Goal: Task Accomplishment & Management: Use online tool/utility

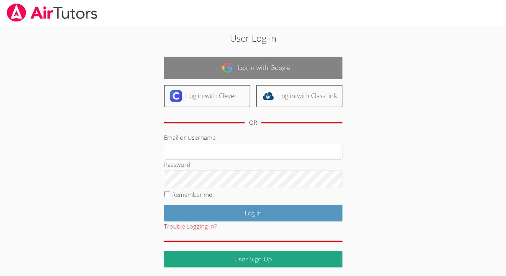
click at [254, 65] on link "Log in with Google" at bounding box center [253, 68] width 178 height 22
click at [208, 70] on link "Log in with Google" at bounding box center [253, 68] width 178 height 22
click at [265, 62] on link "Log in with Google" at bounding box center [253, 68] width 178 height 22
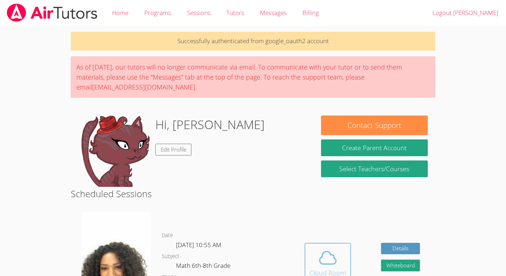
click at [330, 262] on icon at bounding box center [328, 258] width 20 height 20
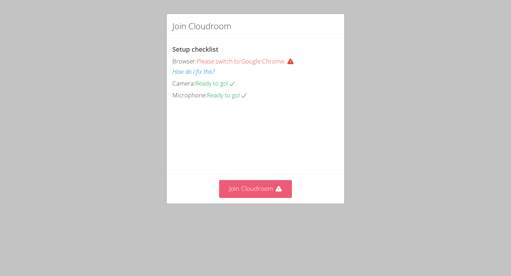
click at [260, 198] on button "Join Cloudroom" at bounding box center [255, 188] width 73 height 17
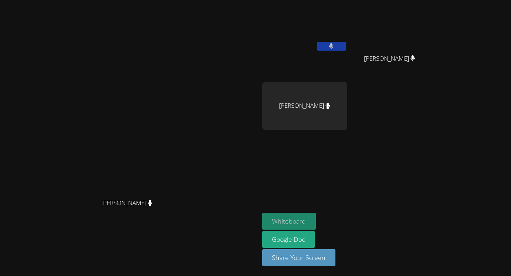
click at [316, 219] on button "Whiteboard" at bounding box center [289, 221] width 54 height 17
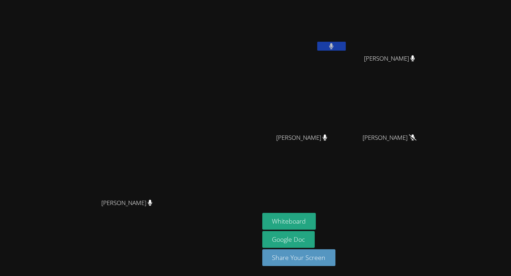
click at [507, 88] on div "Michelle Dupin Michelle Dupin Rolanda Orange Madiana Keranord Madiana Keranord …" at bounding box center [255, 138] width 511 height 276
click at [346, 45] on button at bounding box center [331, 46] width 29 height 9
click at [335, 47] on icon at bounding box center [331, 46] width 7 height 6
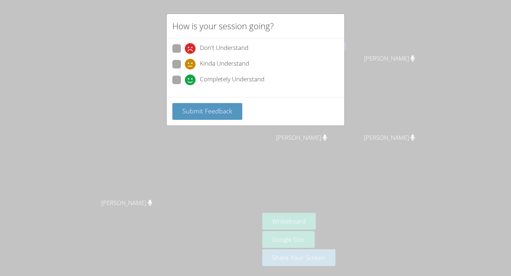
click at [234, 80] on span "Completely Understand" at bounding box center [232, 80] width 65 height 11
click at [191, 80] on input "Completely Understand" at bounding box center [188, 79] width 6 height 6
radio input "true"
click at [221, 116] on button "Submit Feedback" at bounding box center [207, 111] width 70 height 17
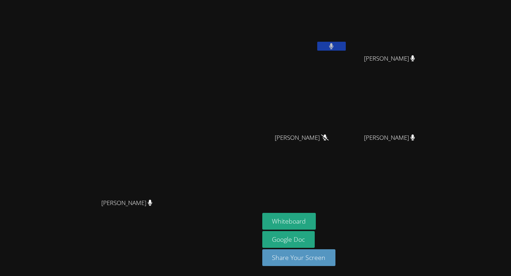
click at [334, 49] on icon at bounding box center [331, 46] width 4 height 6
click at [346, 50] on button at bounding box center [331, 46] width 29 height 9
click at [347, 56] on div "Rolanda Orange" at bounding box center [304, 41] width 85 height 76
click at [346, 42] on button at bounding box center [331, 46] width 29 height 9
click at [347, 55] on div "Rolanda Orange" at bounding box center [304, 41] width 85 height 76
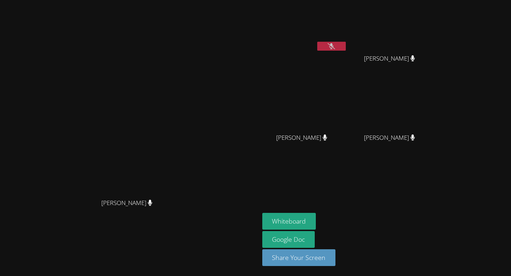
click at [347, 40] on video at bounding box center [304, 27] width 85 height 48
click at [335, 47] on icon at bounding box center [331, 46] width 7 height 6
click at [346, 45] on button at bounding box center [331, 46] width 29 height 9
drag, startPoint x: 383, startPoint y: 45, endPoint x: 393, endPoint y: 45, distance: 10.0
click at [393, 45] on div "Michelle Dupin Michelle Dupin Rolanda Orange Madiana Keranord Madiana Keranord …" at bounding box center [255, 138] width 511 height 276
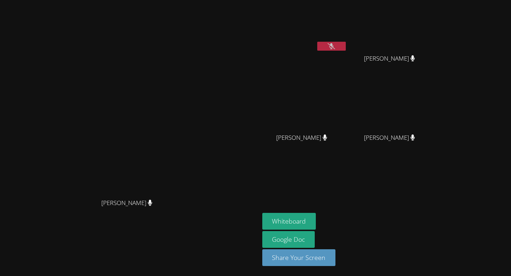
click at [335, 45] on icon at bounding box center [331, 46] width 7 height 6
